Goal: Understand process/instructions: Learn how to perform a task or action

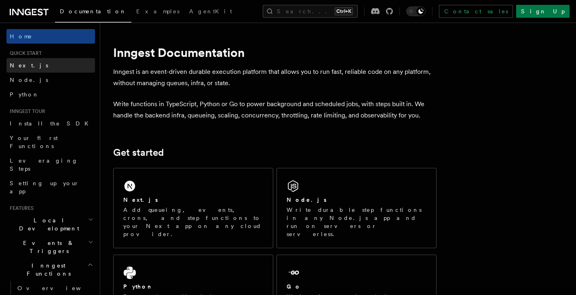
click at [43, 63] on link "Next.js" at bounding box center [50, 65] width 89 height 15
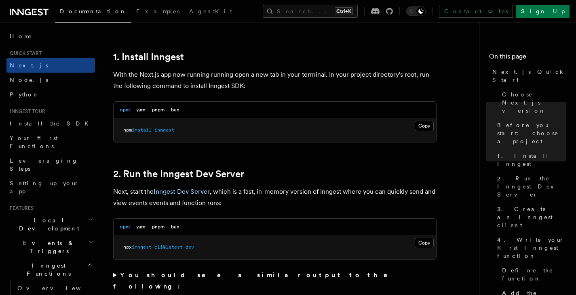
scroll to position [432, 0]
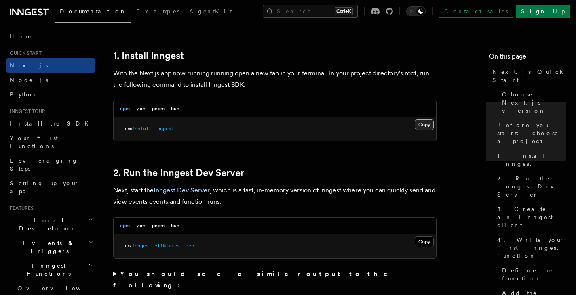
click at [424, 124] on button "Copy Copied" at bounding box center [424, 125] width 19 height 11
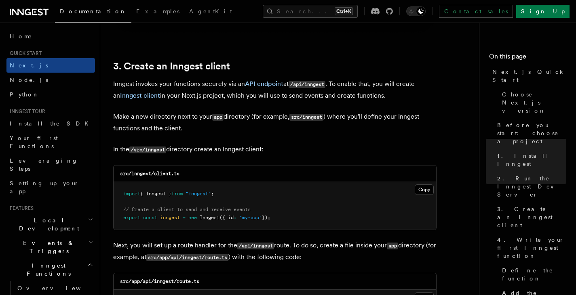
scroll to position [927, 0]
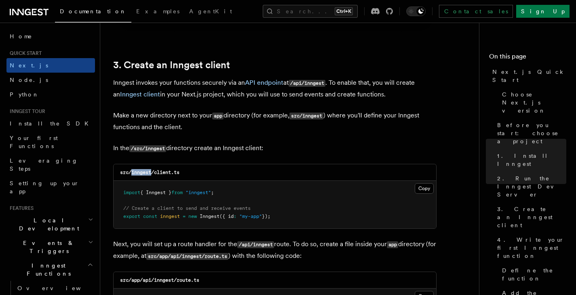
drag, startPoint x: 131, startPoint y: 176, endPoint x: 151, endPoint y: 177, distance: 20.2
click at [151, 177] on div "src/inngest/client.ts" at bounding box center [275, 172] width 322 height 17
copy code "inngest"
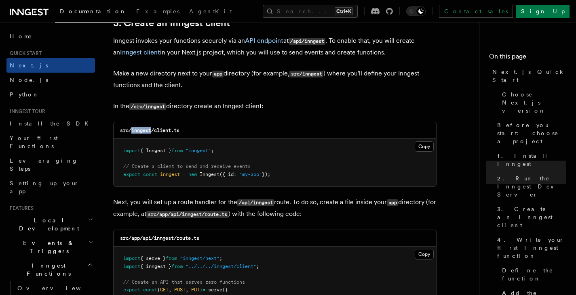
scroll to position [970, 0]
click at [426, 144] on button "Copy Copied" at bounding box center [424, 146] width 19 height 11
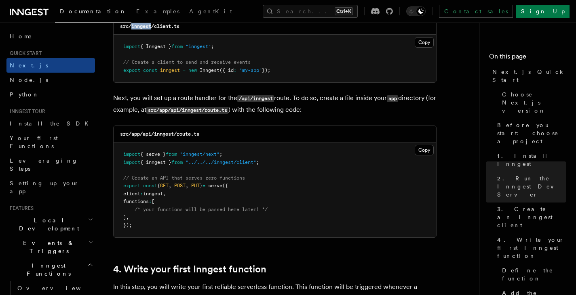
scroll to position [1079, 0]
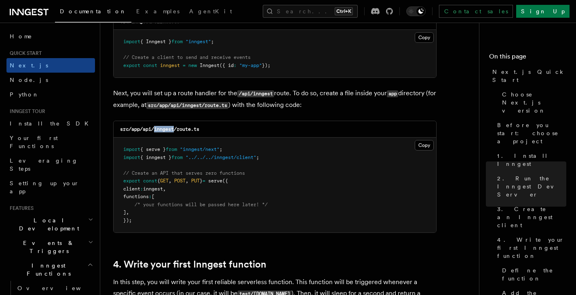
drag, startPoint x: 154, startPoint y: 133, endPoint x: 173, endPoint y: 132, distance: 19.4
click at [173, 132] on code "src/app/api/inngest/route.ts" at bounding box center [159, 129] width 79 height 6
drag, startPoint x: 142, startPoint y: 133, endPoint x: 150, endPoint y: 133, distance: 8.5
click at [150, 132] on code "src/app/api/inngest/route.ts" at bounding box center [159, 129] width 79 height 6
copy code "api"
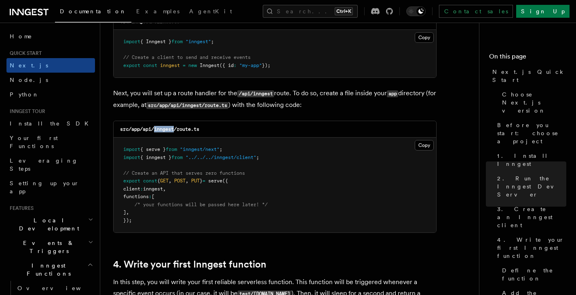
drag, startPoint x: 153, startPoint y: 131, endPoint x: 174, endPoint y: 131, distance: 21.0
click at [174, 131] on code "src/app/api/inngest/route.ts" at bounding box center [159, 129] width 79 height 6
copy code "inngest"
click at [422, 146] on button "Copy Copied" at bounding box center [424, 145] width 19 height 11
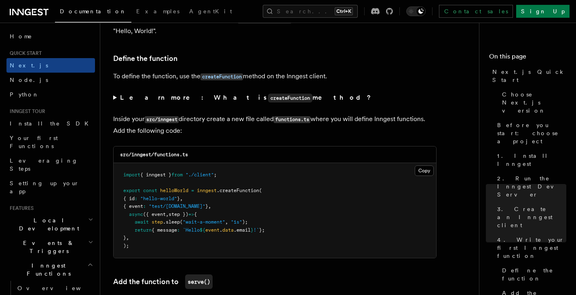
scroll to position [1353, 0]
drag, startPoint x: 154, startPoint y: 157, endPoint x: 179, endPoint y: 160, distance: 25.3
click at [179, 160] on div "src/inngest/functions.ts" at bounding box center [275, 154] width 322 height 17
copy code "functions"
